Goal: Answer question/provide support: Share knowledge or assist other users

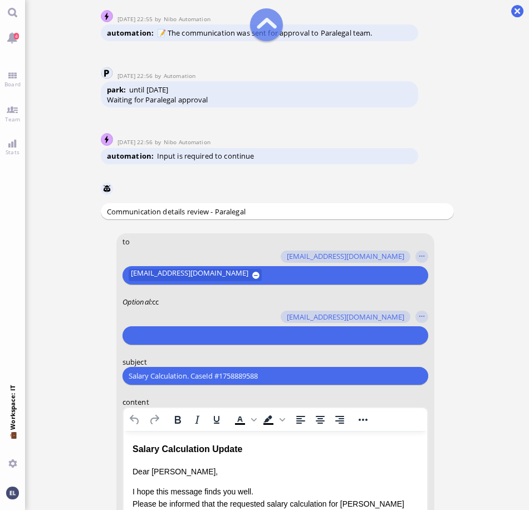
scroll to position [-334, 0]
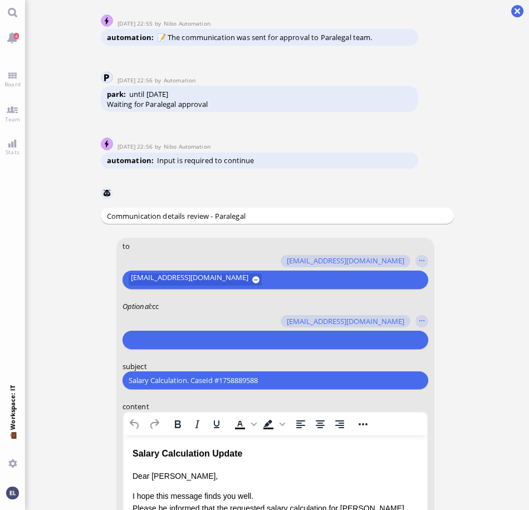
drag, startPoint x: 274, startPoint y: 379, endPoint x: 65, endPoint y: 367, distance: 209.5
click at [65, 367] on ticket "[DATE] 14:46 by Automation Automation Calculate eligible salary for work permit…" at bounding box center [277, 255] width 504 height 510
paste input "RE: PazPerTout new case: [PERSON_NAME] (1758889588 / 13314448), Employer Reques…"
type input "RE: PazPerTout new case: [PERSON_NAME] (1758889588 / 13314448), Employer Reques…"
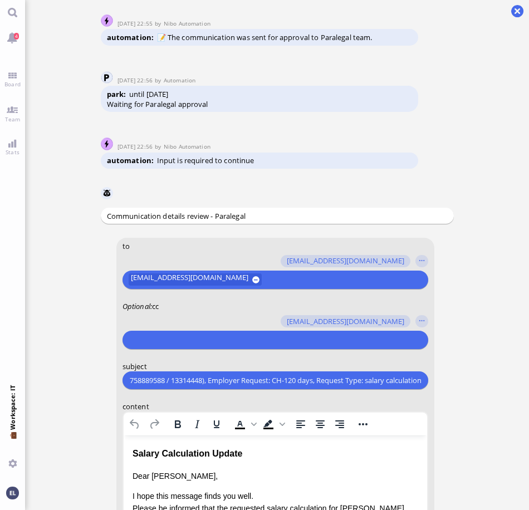
click at [152, 338] on input "text" at bounding box center [273, 340] width 290 height 12
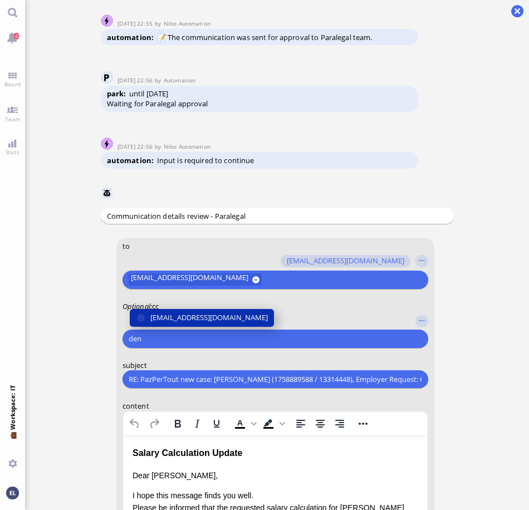
type input "den"
click at [165, 314] on span "[EMAIL_ADDRESS][DOMAIN_NAME]" at bounding box center [208, 318] width 117 height 12
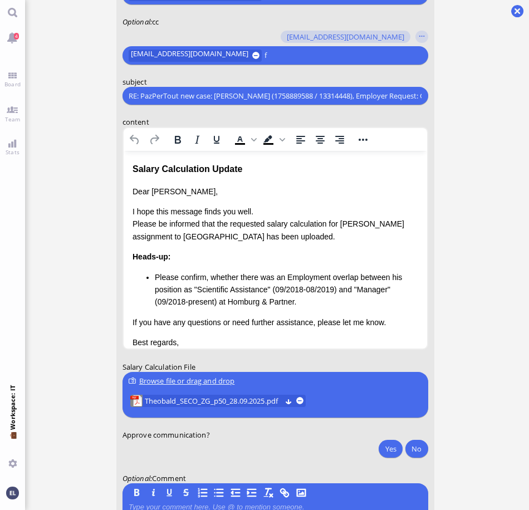
scroll to position [-48, 0]
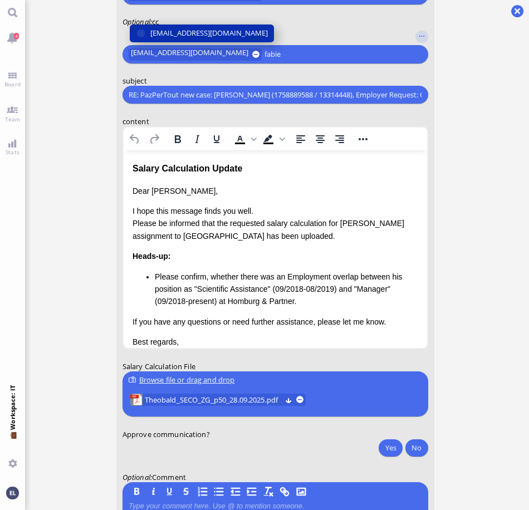
type input "fabie"
click at [157, 32] on span "[EMAIL_ADDRESS][DOMAIN_NAME]" at bounding box center [208, 33] width 117 height 12
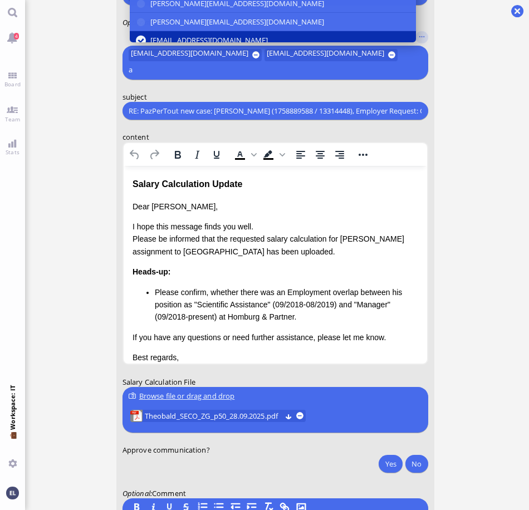
scroll to position [-64, 0]
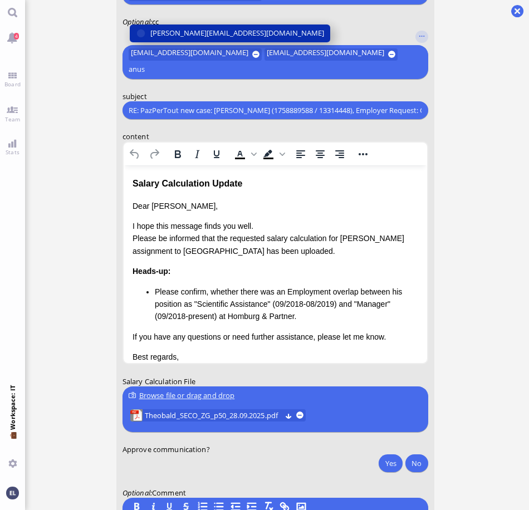
type input "anus"
click at [157, 32] on span "[PERSON_NAME][EMAIL_ADDRESS][DOMAIN_NAME]" at bounding box center [237, 33] width 174 height 12
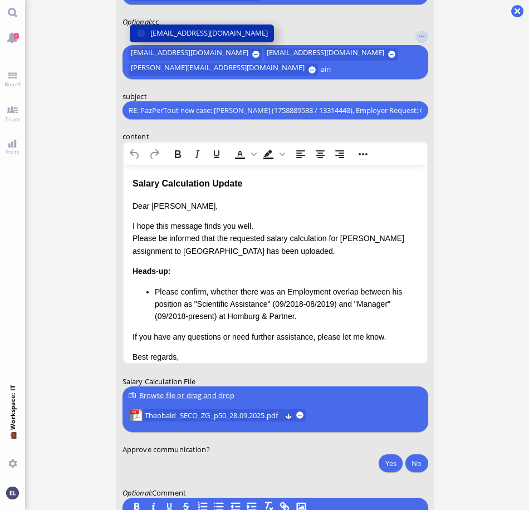
type input "airi"
click at [204, 31] on span "[EMAIL_ADDRESS][DOMAIN_NAME]" at bounding box center [208, 33] width 117 height 12
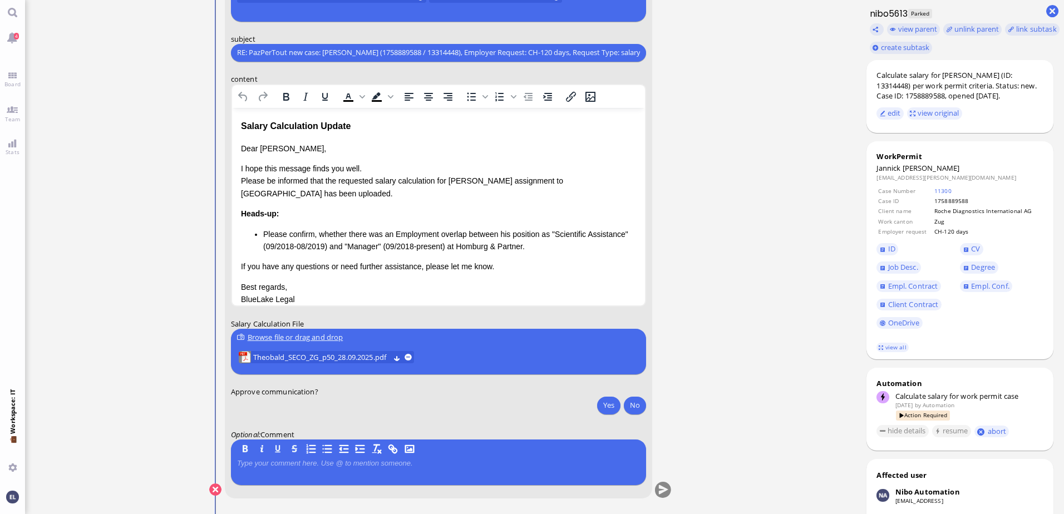
scroll to position [0, 0]
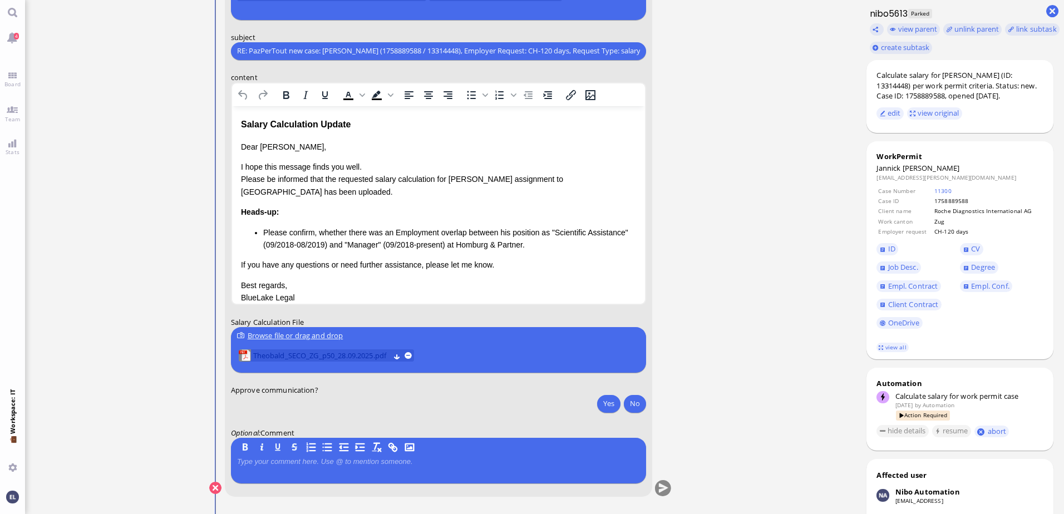
click at [323, 353] on span "Theobald_SECO_ZG_p50_28.09.2025.pdf" at bounding box center [321, 355] width 136 height 12
click at [993, 287] on span "Empl. Conf." at bounding box center [990, 286] width 38 height 10
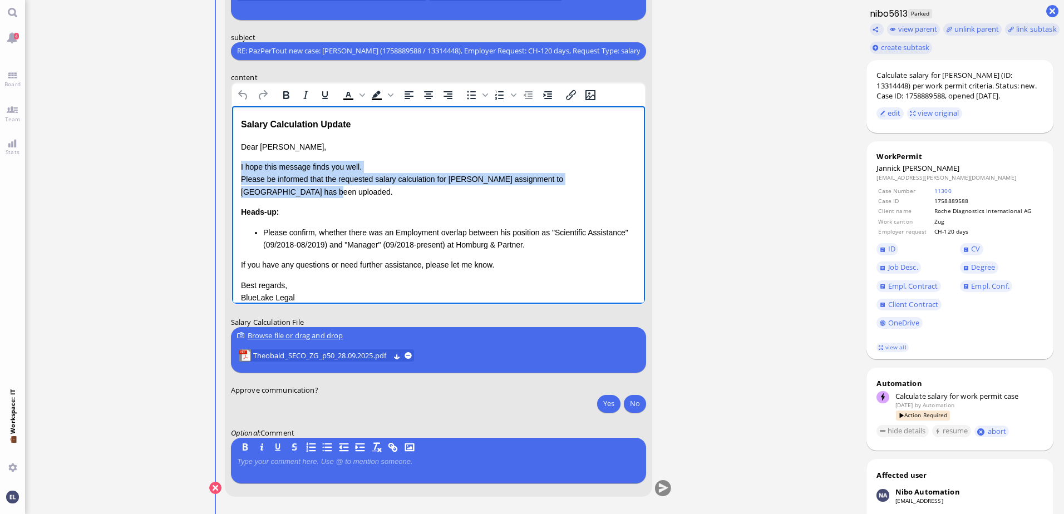
drag, startPoint x: 279, startPoint y: 191, endPoint x: 234, endPoint y: 170, distance: 49.8
click at [234, 170] on html "Salary Calculation Update Dear [PERSON_NAME], I hope this message finds you wel…" at bounding box center [437, 228] width 413 height 244
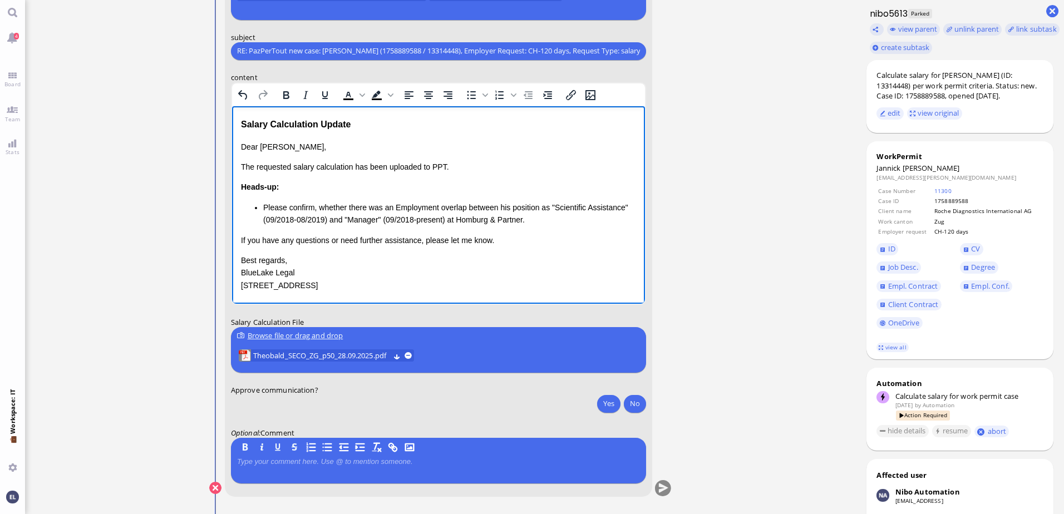
click at [444, 274] on p "Best regards, BlueLake Legal [STREET_ADDRESS]" at bounding box center [437, 272] width 395 height 37
drag, startPoint x: 318, startPoint y: 285, endPoint x: 242, endPoint y: 194, distance: 118.5
click at [242, 194] on div "Dear [PERSON_NAME], The requested salary calculation has been uploaded to PPT. …" at bounding box center [437, 215] width 395 height 151
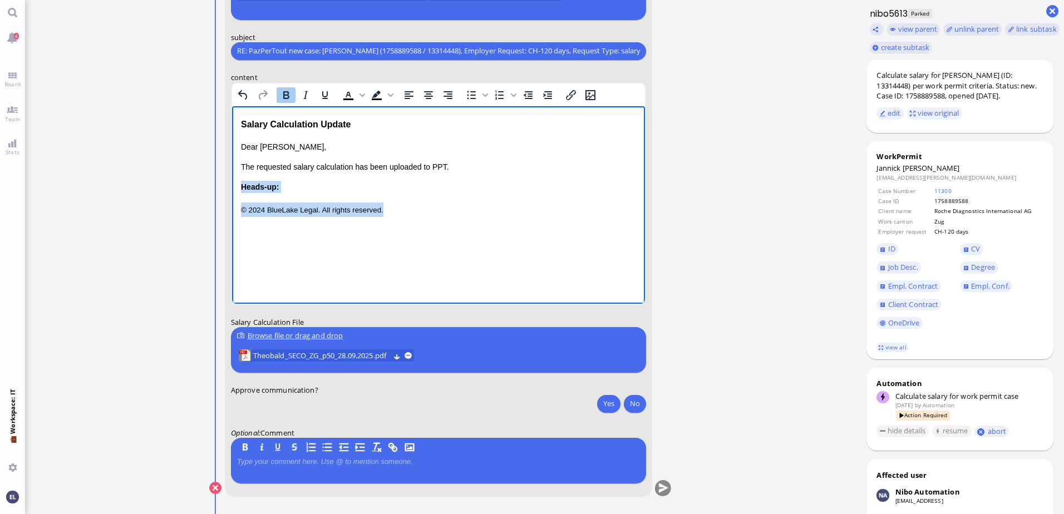
drag, startPoint x: 350, startPoint y: 211, endPoint x: 216, endPoint y: 185, distance: 136.6
click at [231, 185] on html "Salary Calculation Update Dear [PERSON_NAME], The requested salary calculation …" at bounding box center [437, 166] width 413 height 121
click at [287, 92] on icon "Bold" at bounding box center [285, 94] width 13 height 13
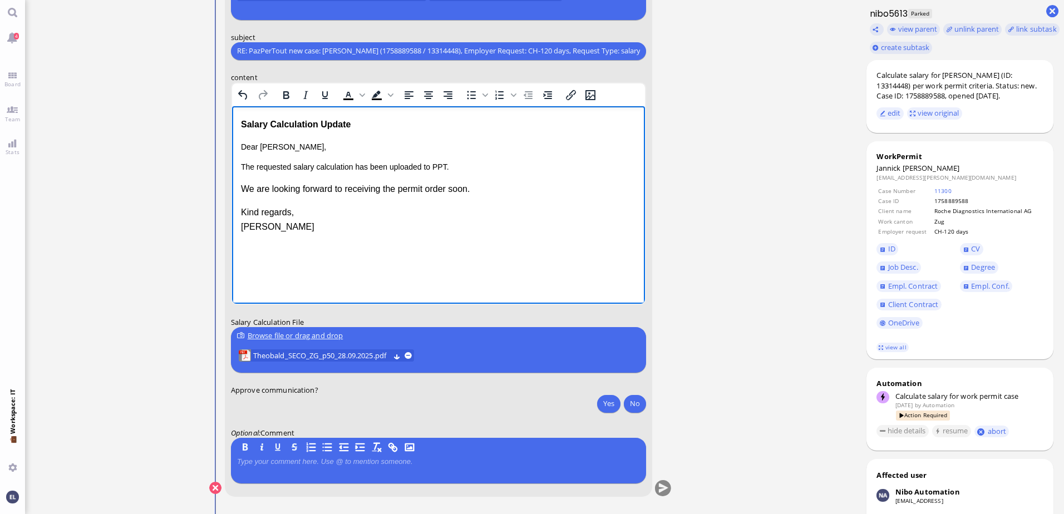
click at [263, 146] on p "Dear [PERSON_NAME]," at bounding box center [437, 146] width 395 height 12
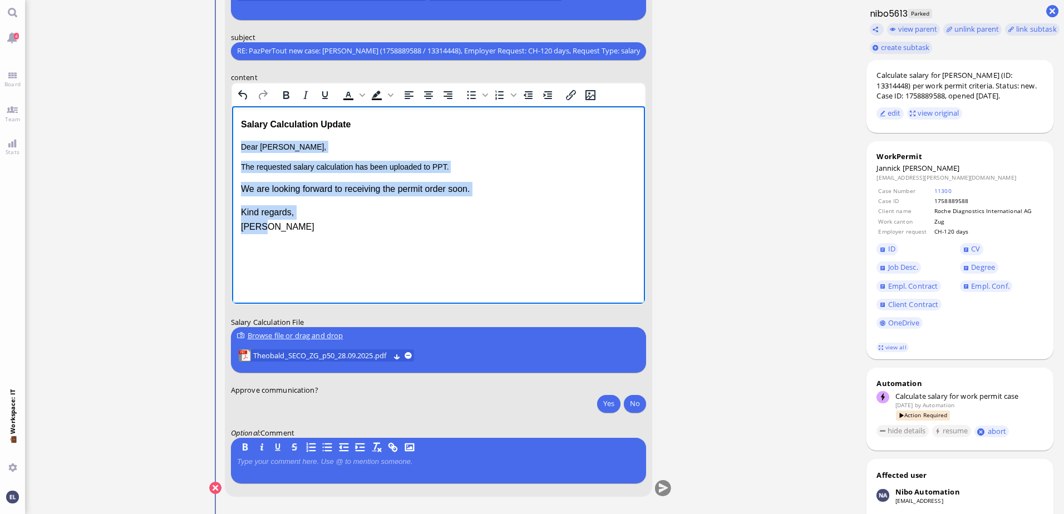
drag, startPoint x: 263, startPoint y: 226, endPoint x: 458, endPoint y: 252, distance: 196.4
click at [231, 145] on html "Salary Calculation Update Dear [PERSON_NAME], The requested salary calculation …" at bounding box center [437, 175] width 413 height 139
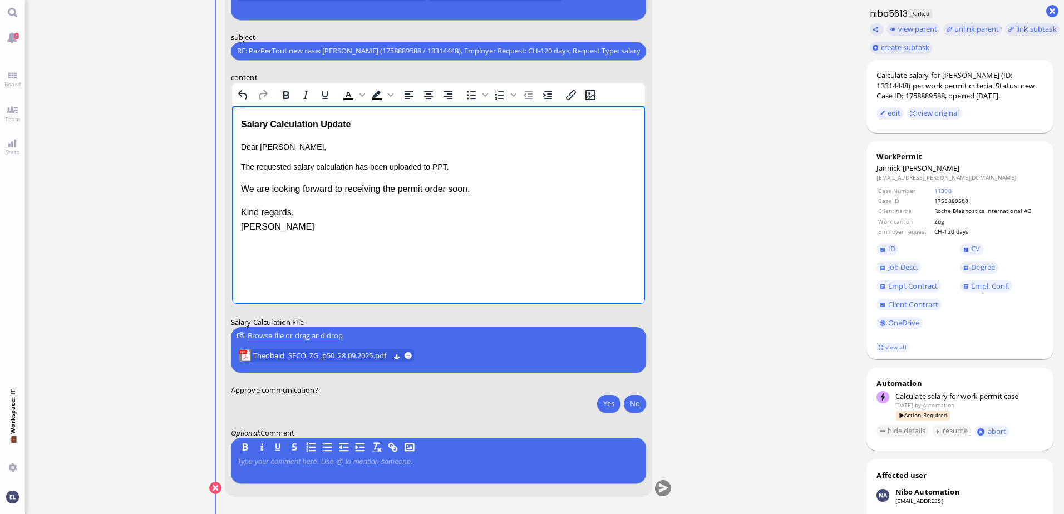
click at [438, 244] on html "Salary Calculation Update Dear [PERSON_NAME], The requested salary calculation …" at bounding box center [437, 175] width 413 height 139
click at [611, 401] on button "Yes" at bounding box center [608, 404] width 23 height 18
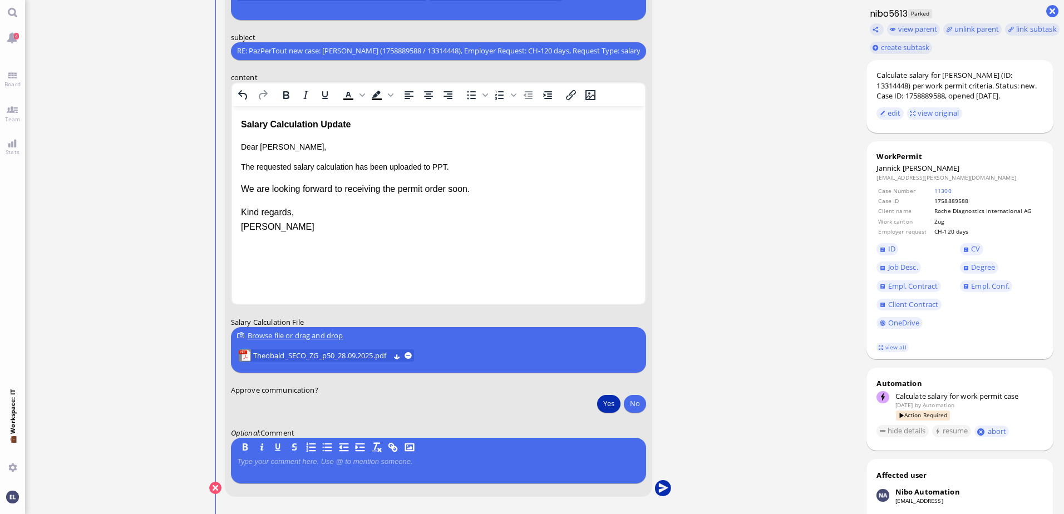
click at [664, 486] on button "submit" at bounding box center [663, 488] width 17 height 17
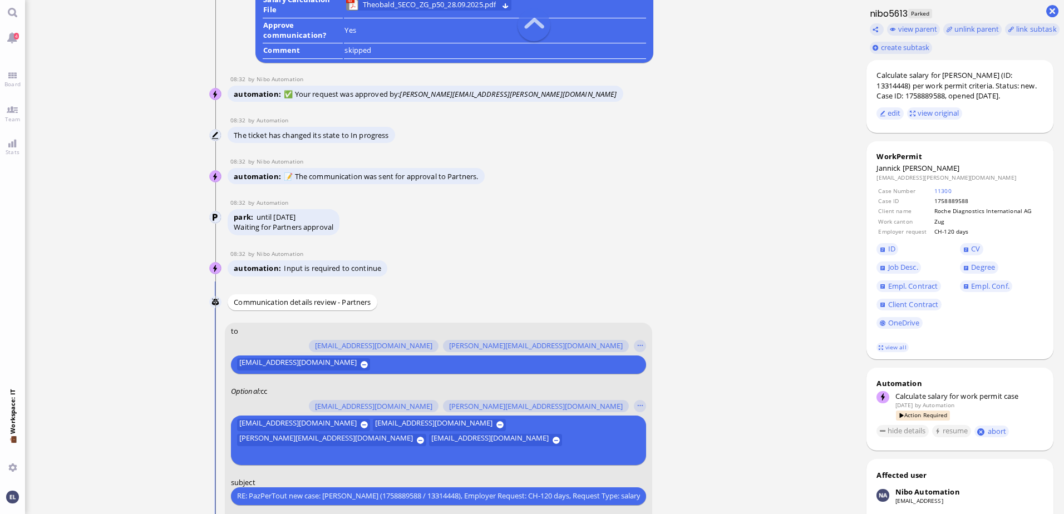
scroll to position [-612, 0]
